Goal: Information Seeking & Learning: Learn about a topic

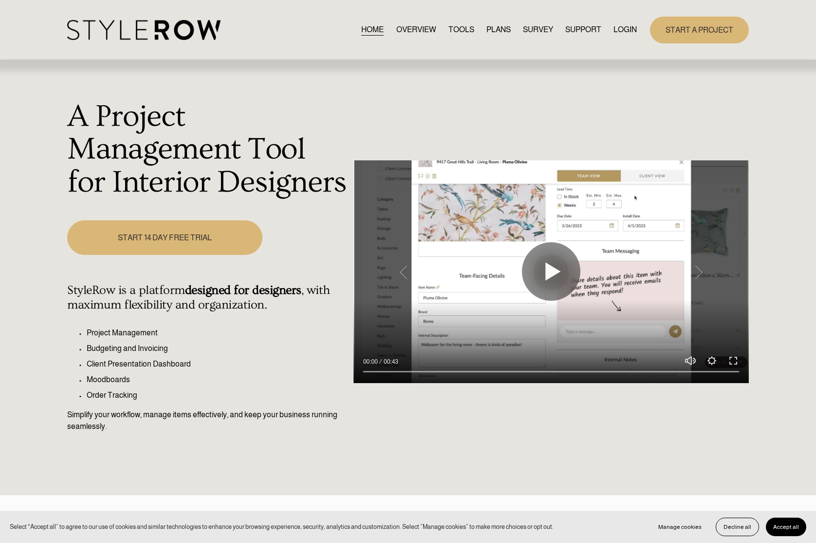
scroll to position [3, 0]
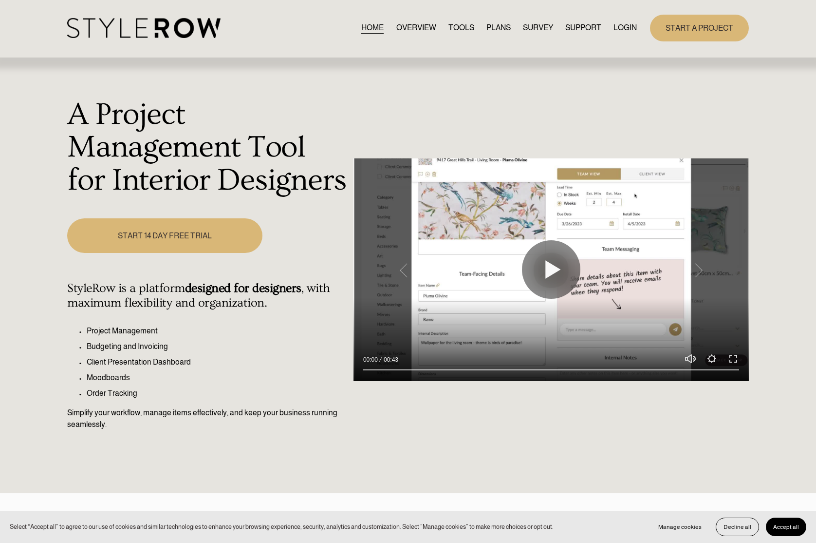
click at [623, 29] on link "LOGIN" at bounding box center [625, 27] width 23 height 13
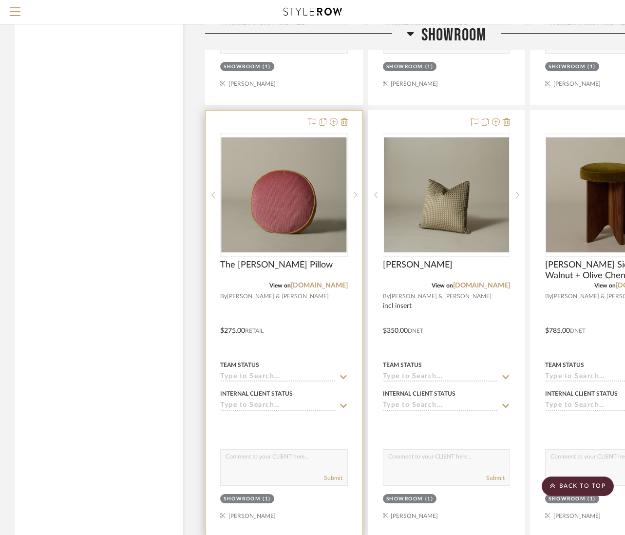
click at [248, 268] on div "The Gardner Pillow" at bounding box center [284, 270] width 128 height 21
click at [273, 209] on img "0" at bounding box center [284, 194] width 126 height 115
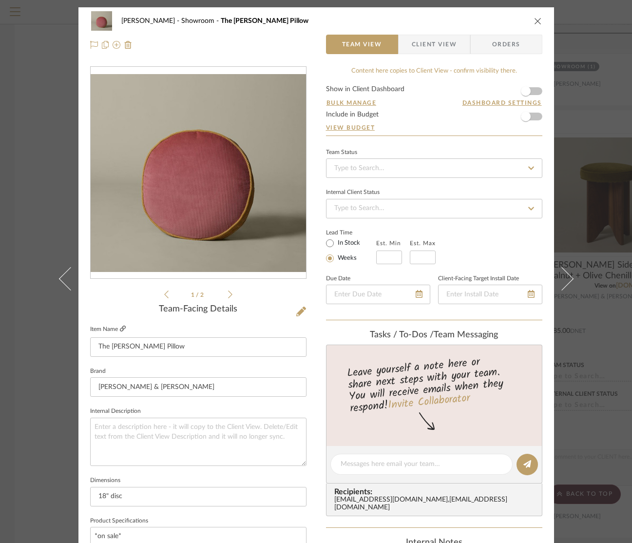
click at [120, 328] on icon at bounding box center [123, 328] width 6 height 6
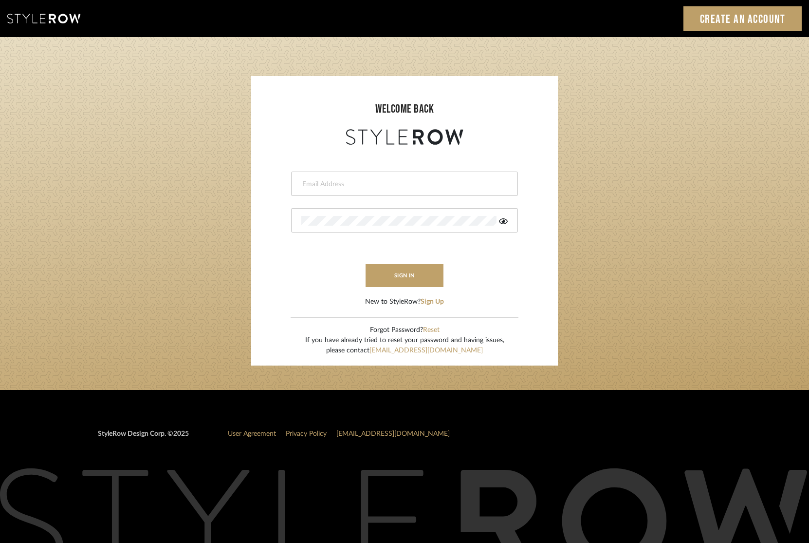
type input "tara@fustco.com"
click at [399, 268] on button "sign in" at bounding box center [405, 275] width 78 height 23
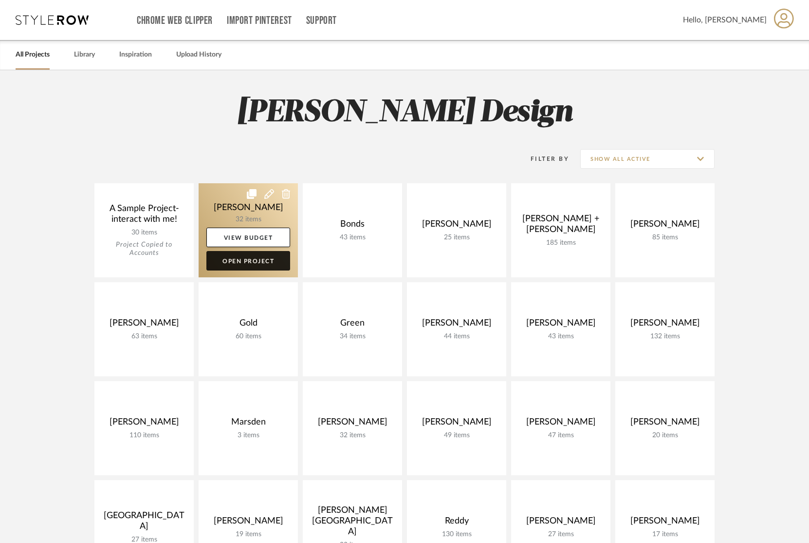
click at [257, 266] on link "Open Project" at bounding box center [249, 260] width 84 height 19
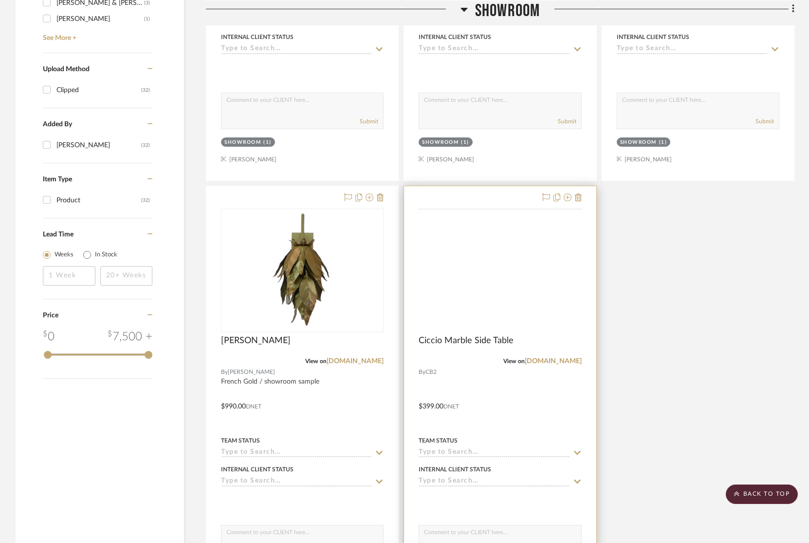
scroll to position [946, 0]
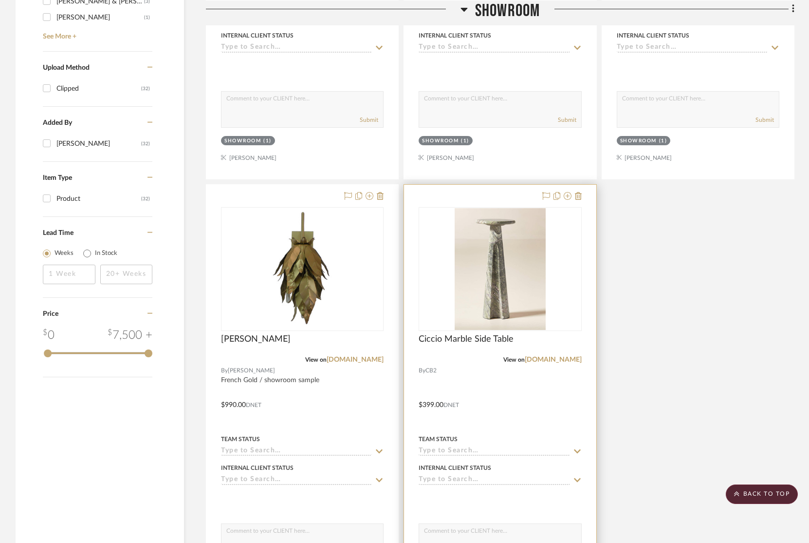
click at [476, 358] on div "View on cb2.com" at bounding box center [500, 359] width 163 height 9
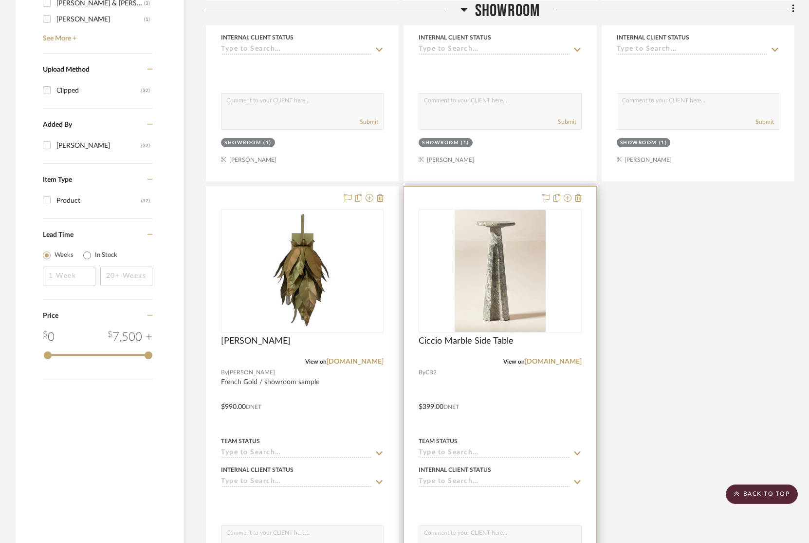
scroll to position [948, 0]
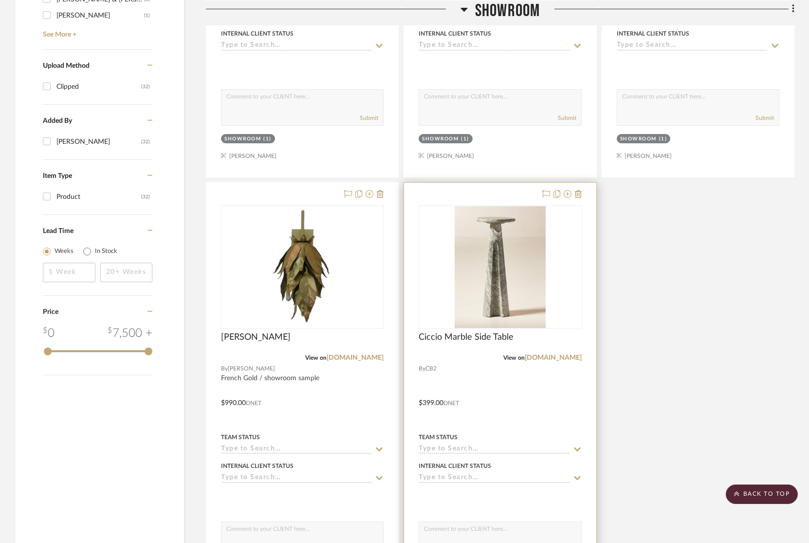
click at [440, 300] on div "0" at bounding box center [500, 267] width 162 height 123
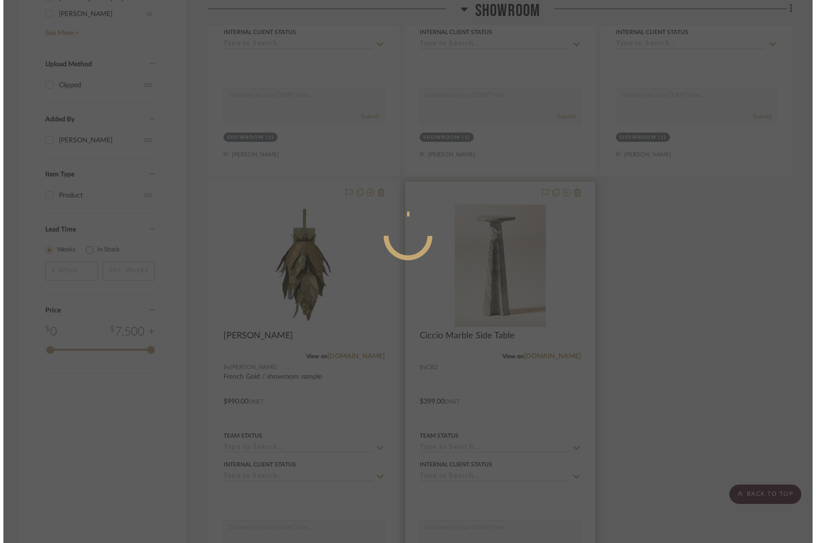
scroll to position [0, 0]
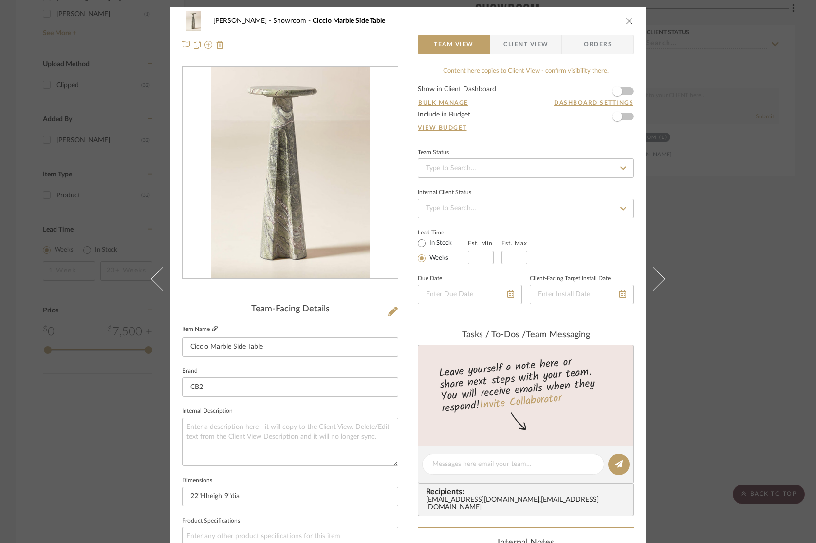
click at [212, 330] on icon at bounding box center [215, 328] width 6 height 6
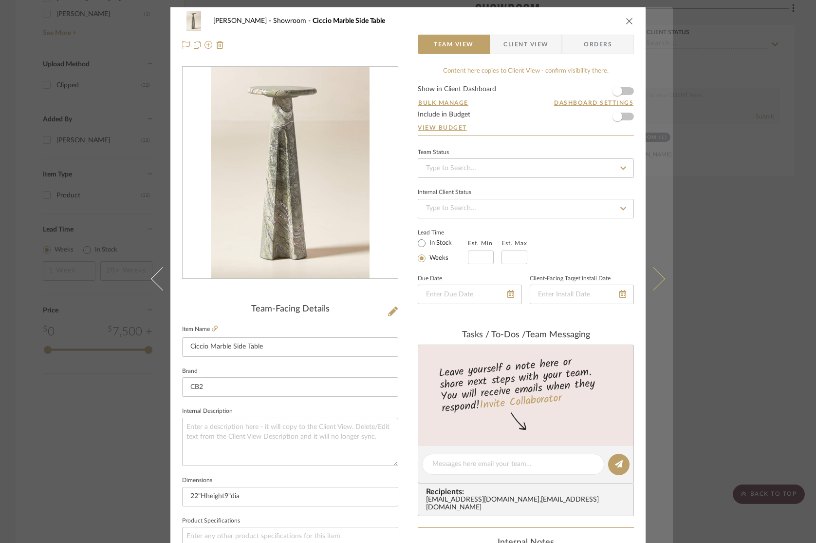
click at [654, 276] on icon at bounding box center [653, 278] width 23 height 23
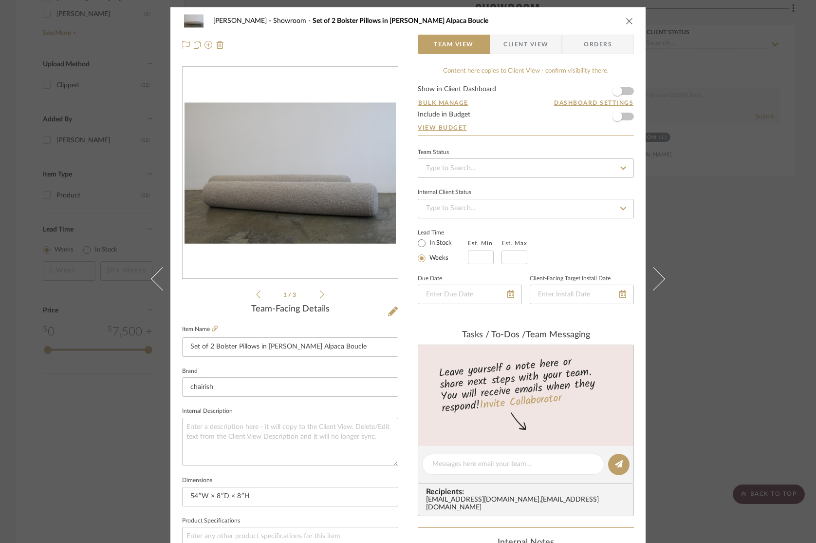
click at [654, 276] on icon at bounding box center [653, 278] width 23 height 23
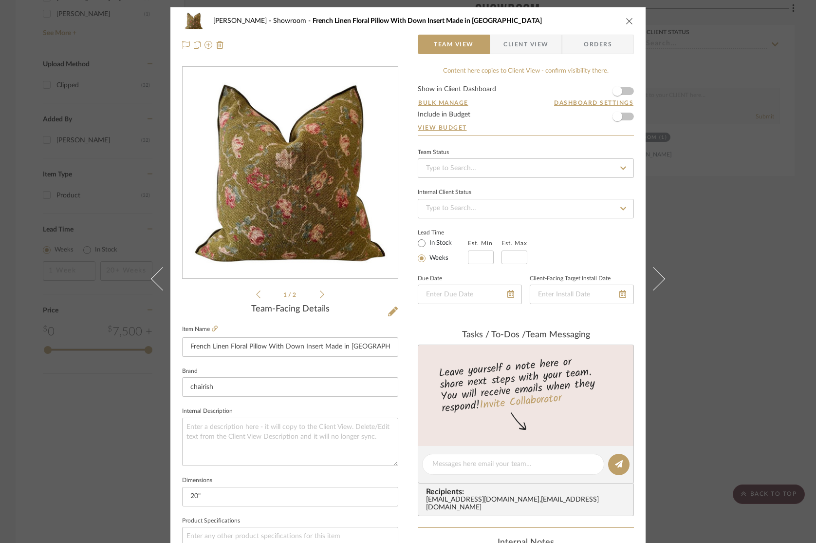
click at [654, 276] on icon at bounding box center [653, 278] width 23 height 23
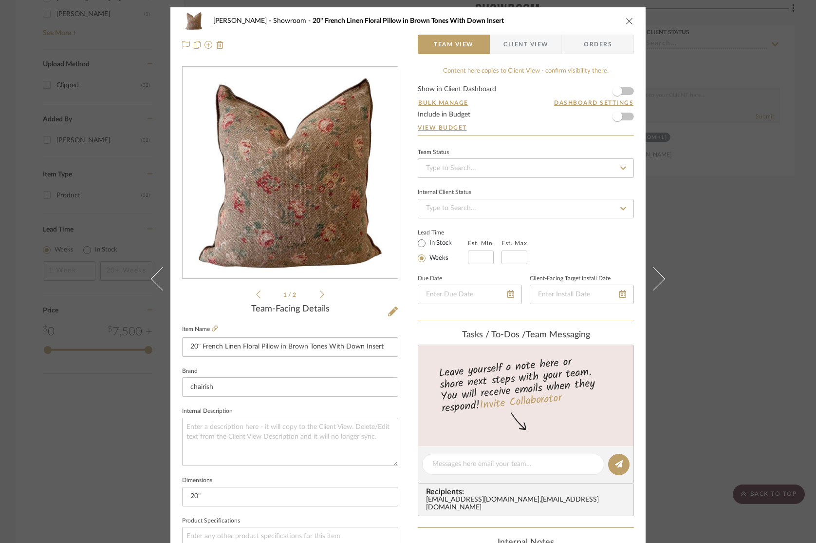
click at [654, 276] on icon at bounding box center [653, 278] width 23 height 23
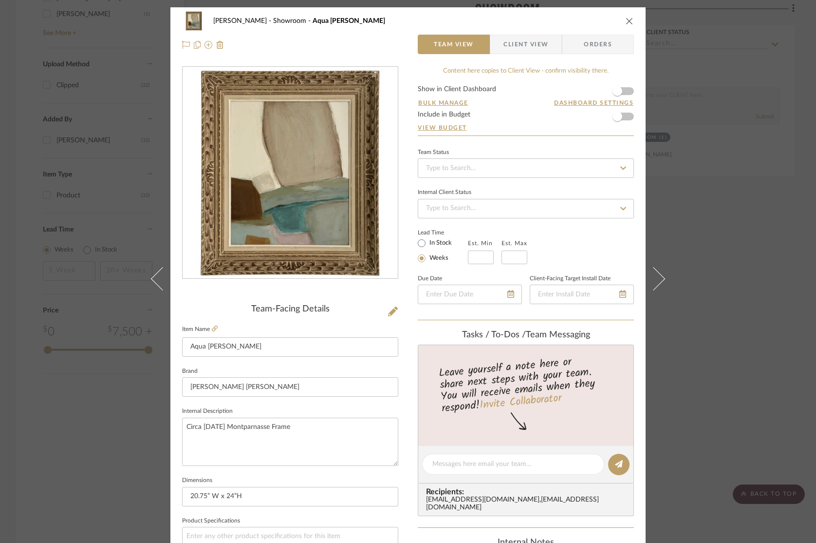
click at [626, 21] on icon "close" at bounding box center [630, 21] width 8 height 8
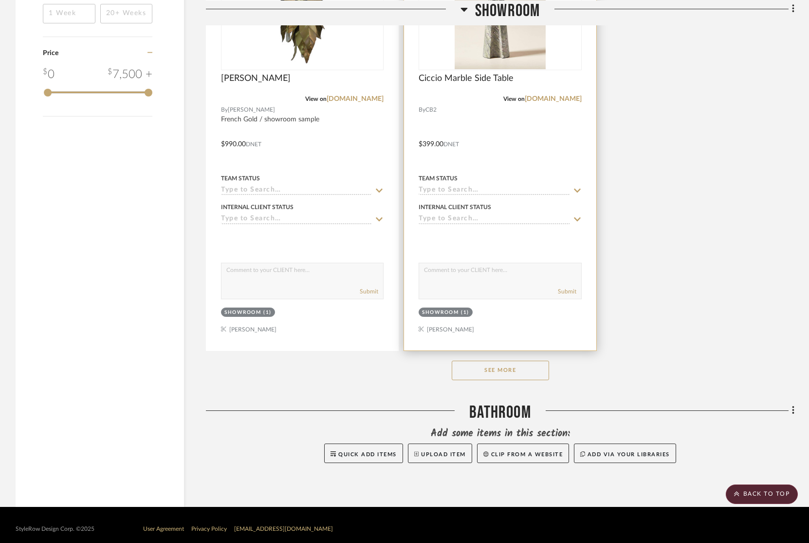
scroll to position [1214, 0]
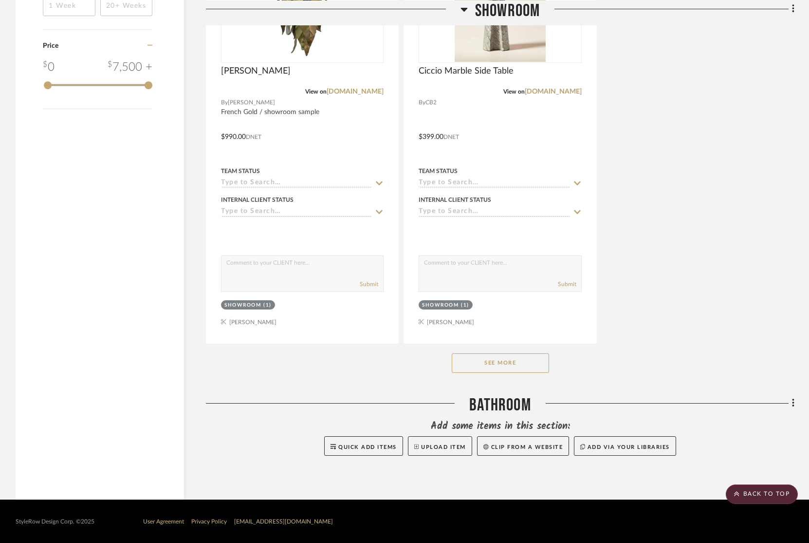
click at [528, 363] on button "See More" at bounding box center [500, 362] width 97 height 19
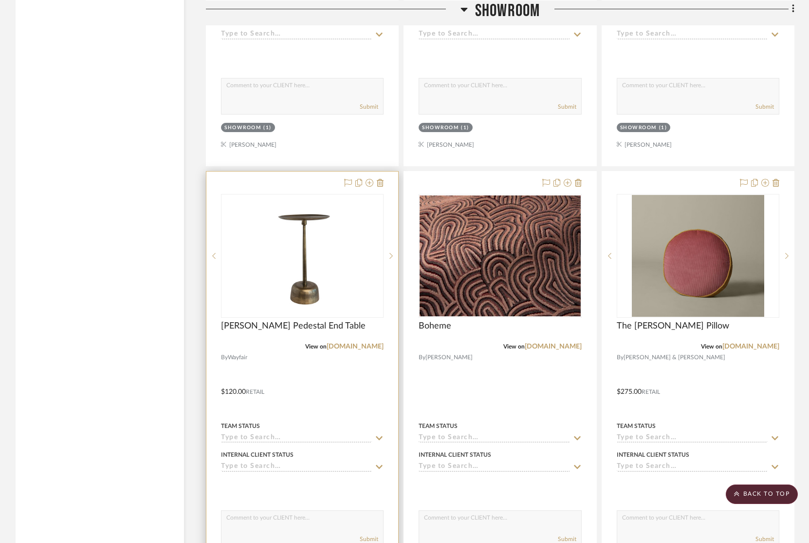
scroll to position [1823, 0]
click at [289, 381] on div at bounding box center [303, 384] width 192 height 426
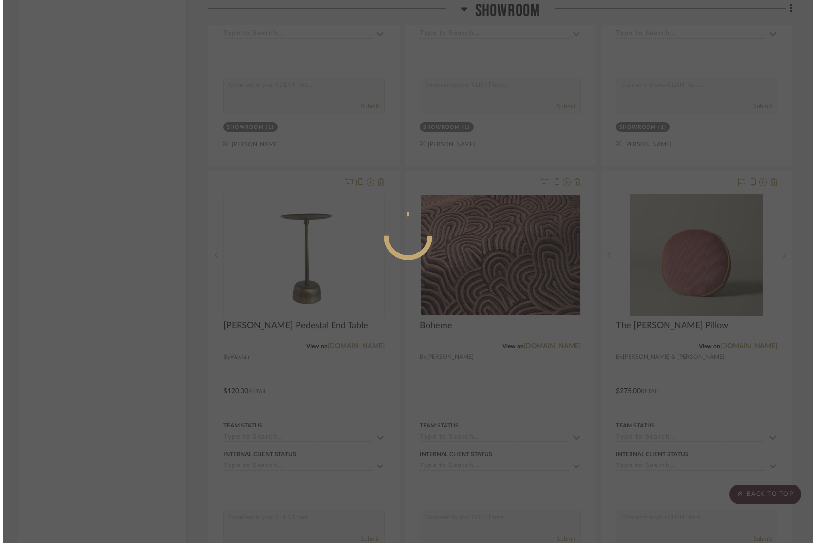
scroll to position [0, 0]
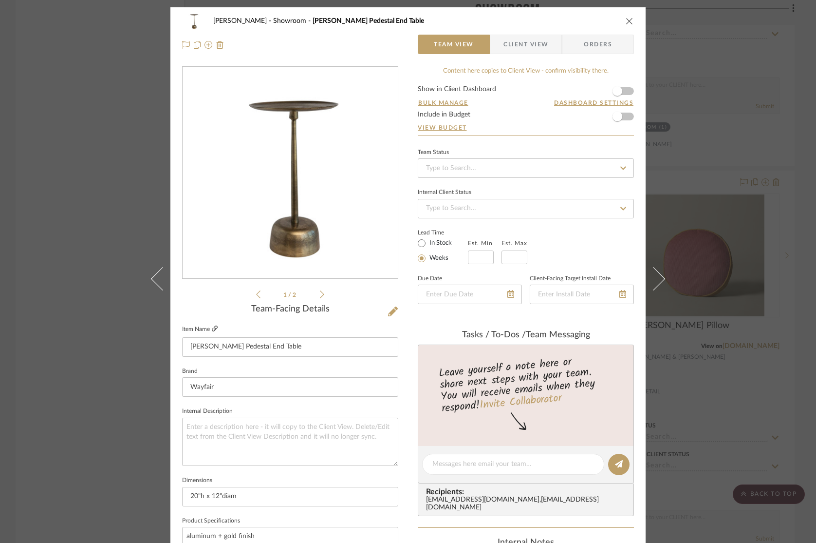
click at [212, 328] on icon at bounding box center [215, 328] width 6 height 6
click at [626, 19] on icon "close" at bounding box center [630, 21] width 8 height 8
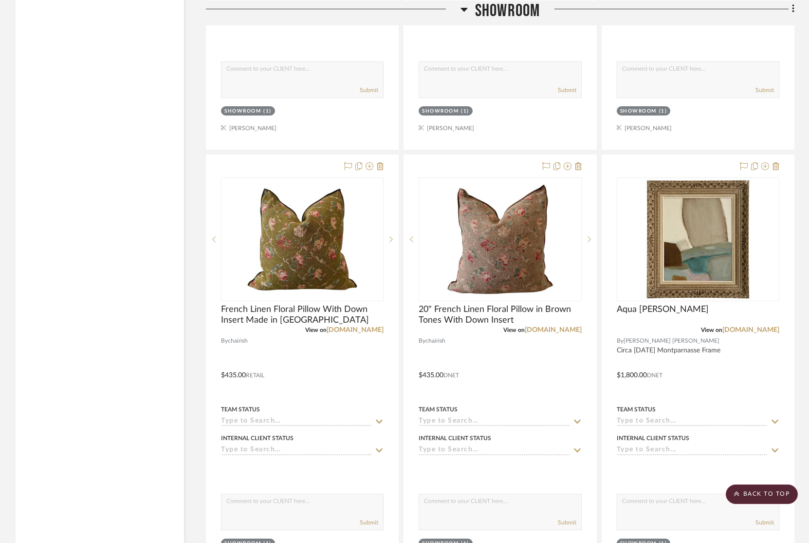
scroll to position [1307, 0]
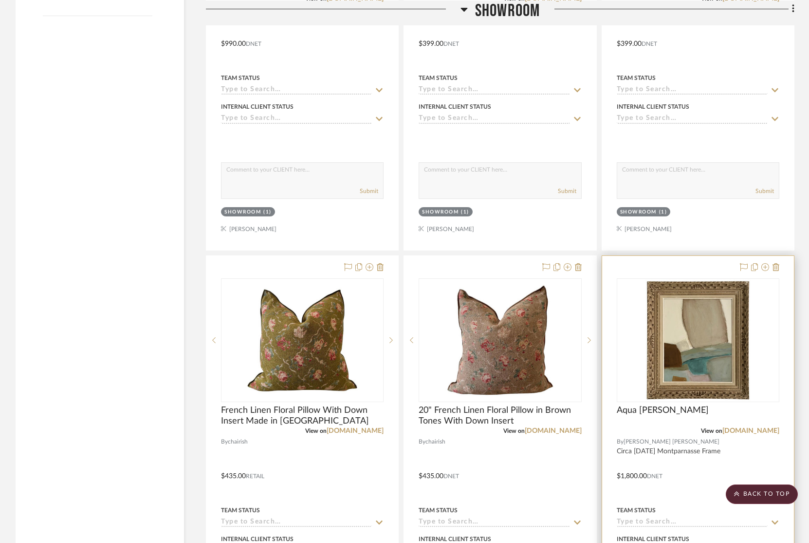
click at [733, 456] on div at bounding box center [698, 469] width 192 height 426
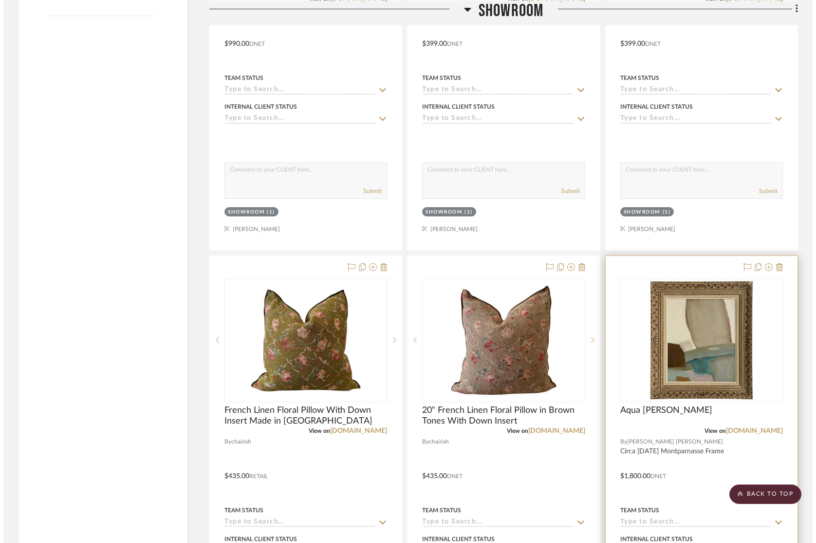
scroll to position [0, 0]
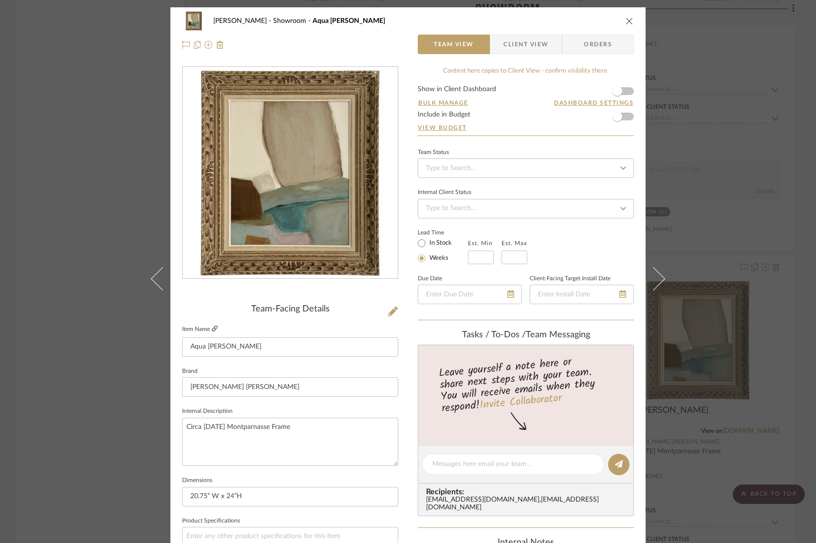
click at [213, 327] on icon at bounding box center [215, 328] width 6 height 6
